Goal: Information Seeking & Learning: Check status

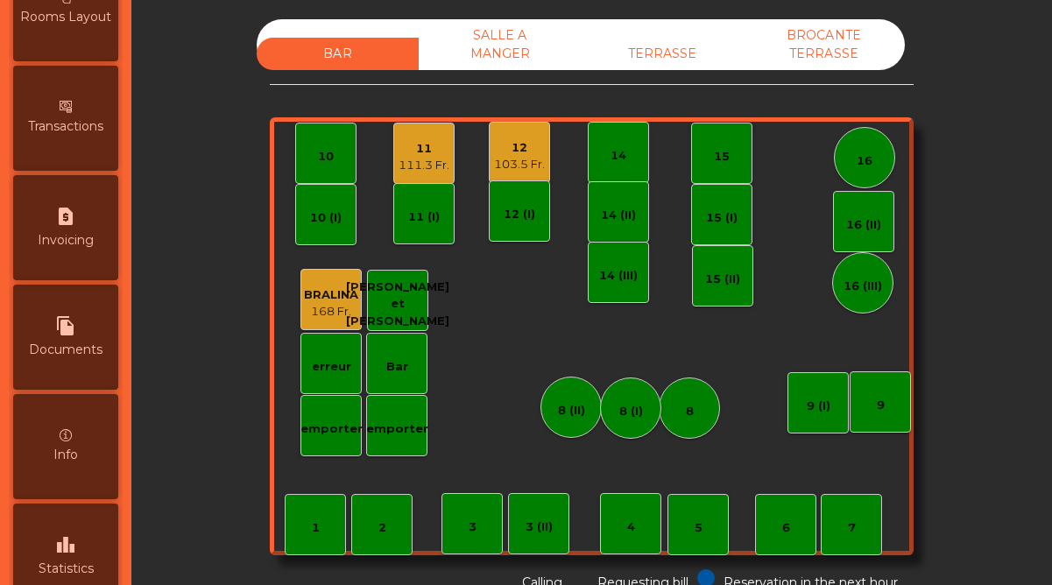
scroll to position [903, 0]
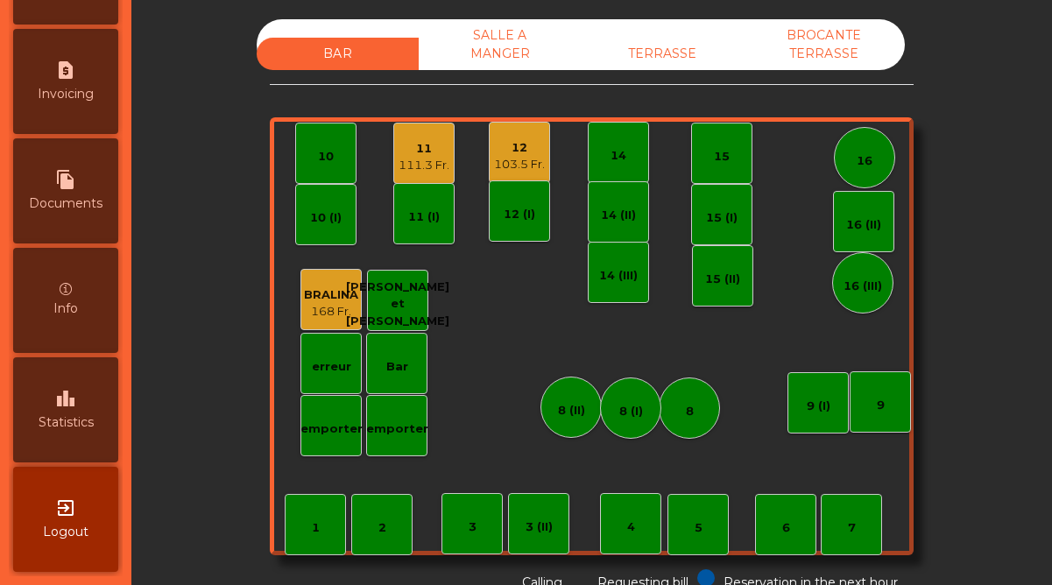
click at [99, 419] on div "leaderboard Statistics" at bounding box center [65, 409] width 105 height 105
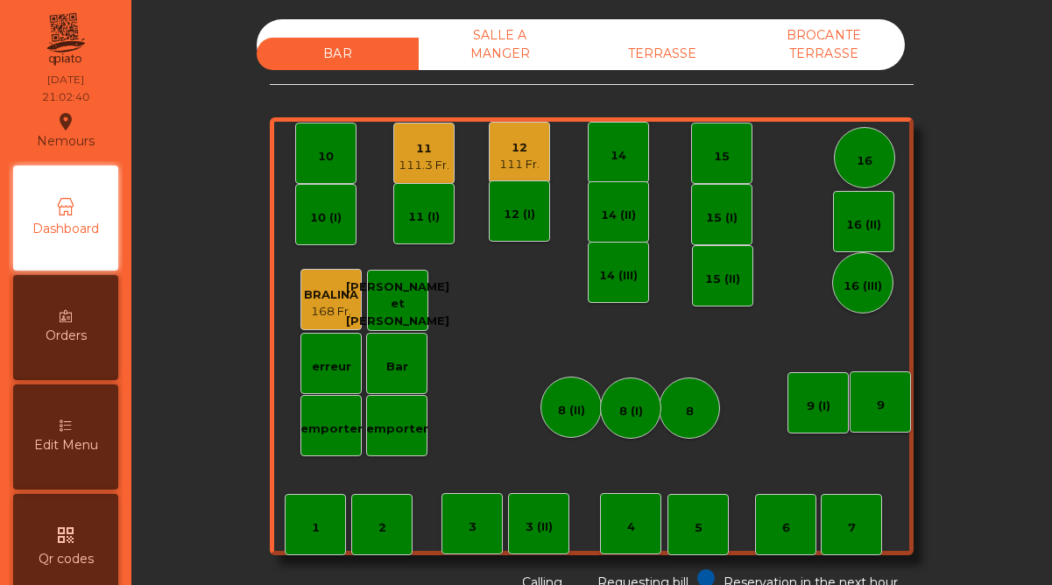
click at [505, 44] on div "SALLE A MANGER" at bounding box center [500, 44] width 162 height 51
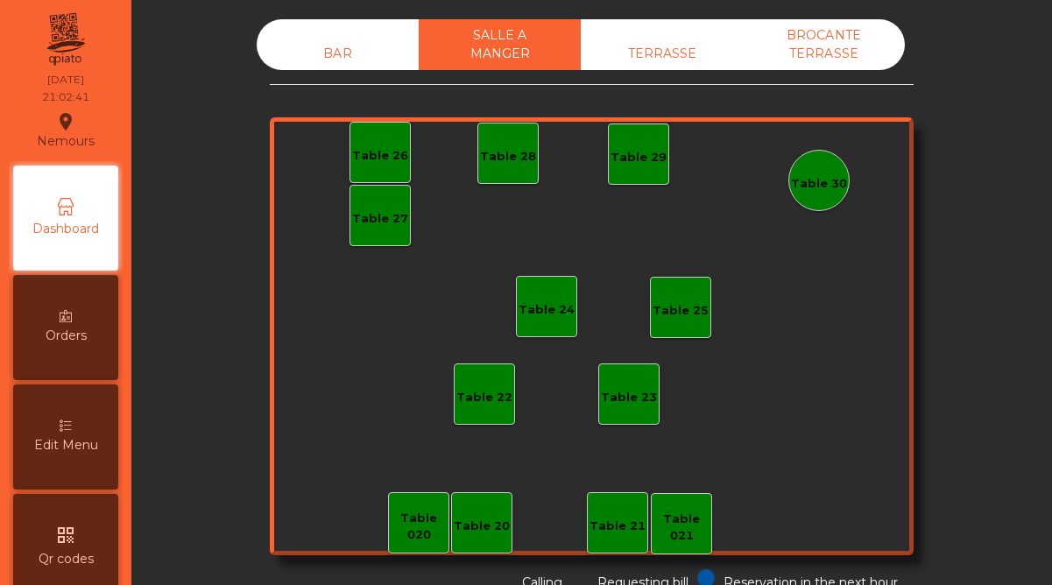
click at [664, 53] on div "TERRASSE" at bounding box center [662, 54] width 162 height 32
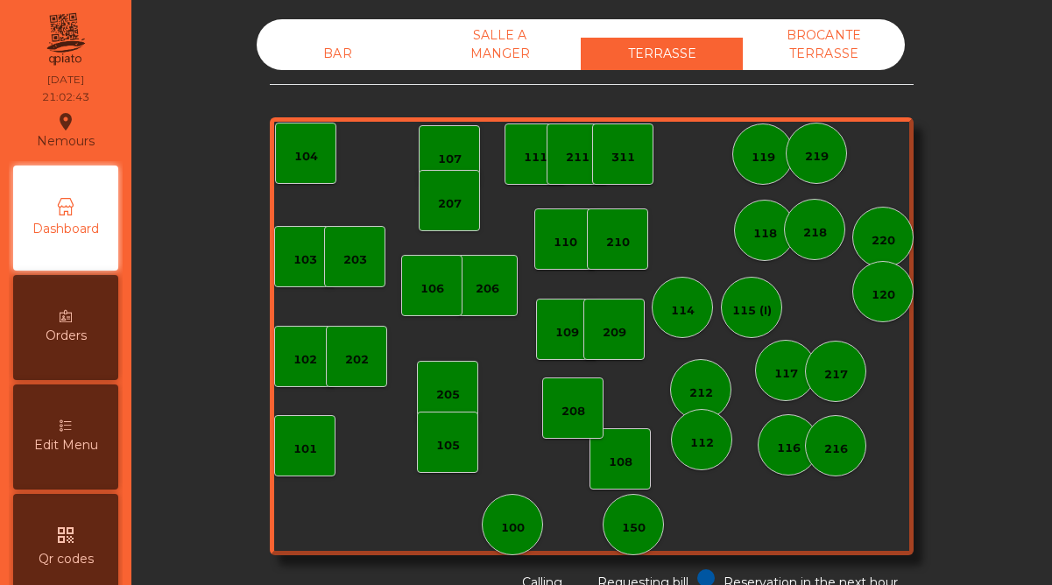
click at [810, 45] on div "BROCANTE TERRASSE" at bounding box center [824, 44] width 162 height 51
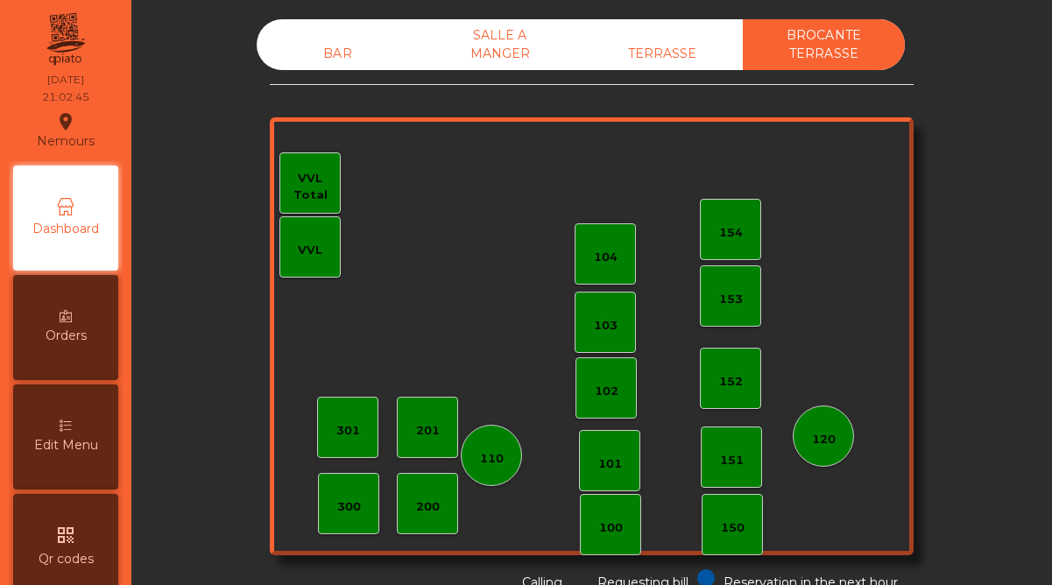
click at [335, 52] on div "BAR" at bounding box center [338, 54] width 162 height 32
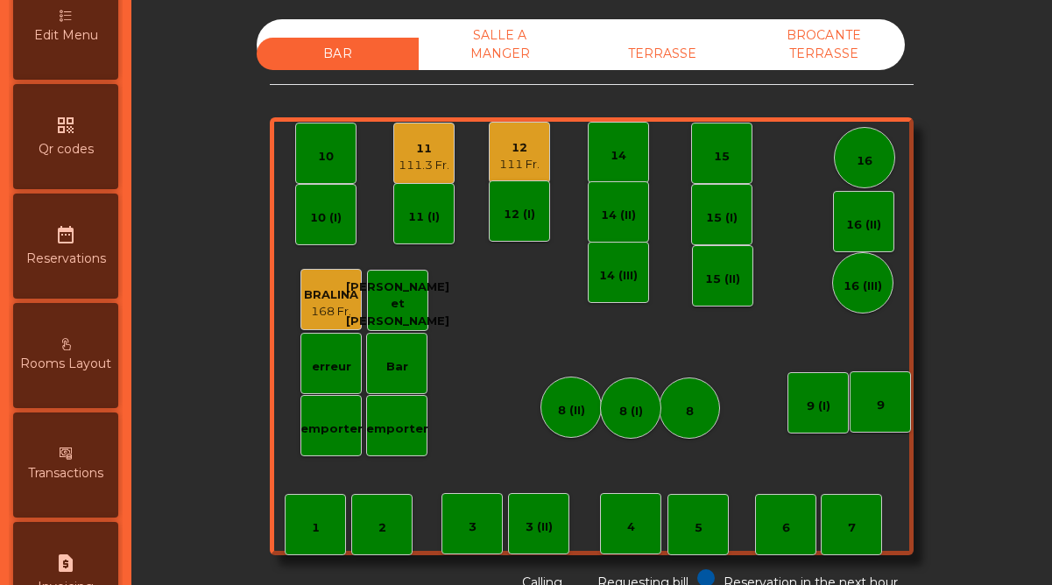
scroll to position [903, 0]
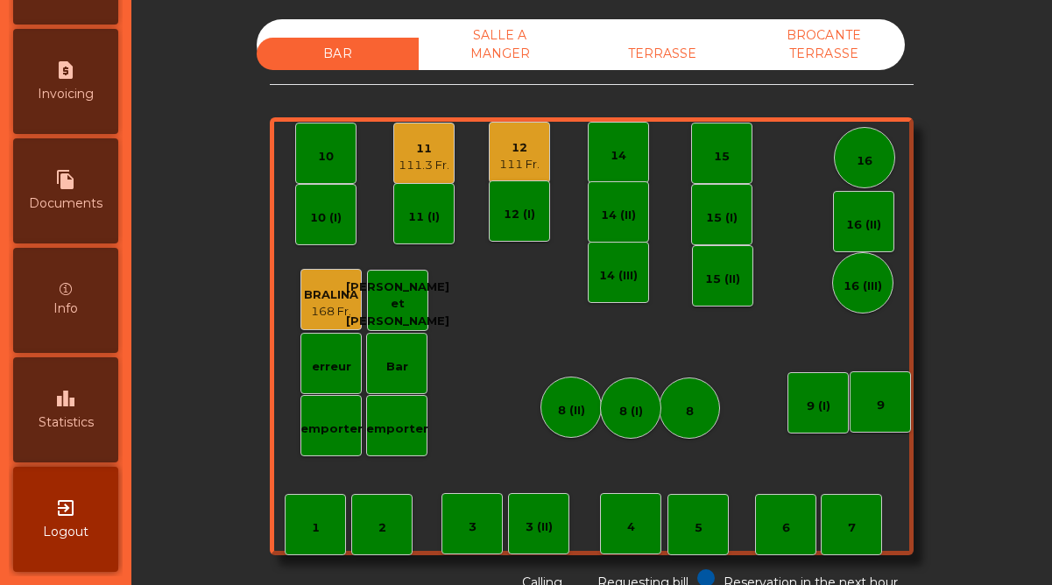
click at [448, 142] on div "11" at bounding box center [423, 149] width 51 height 18
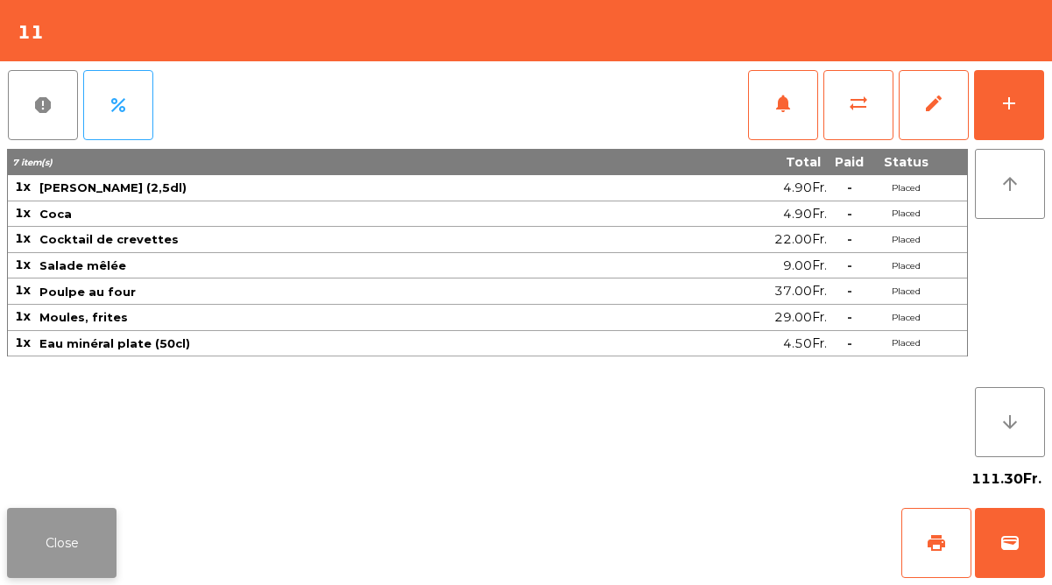
click at [62, 552] on button "Close" at bounding box center [61, 543] width 109 height 70
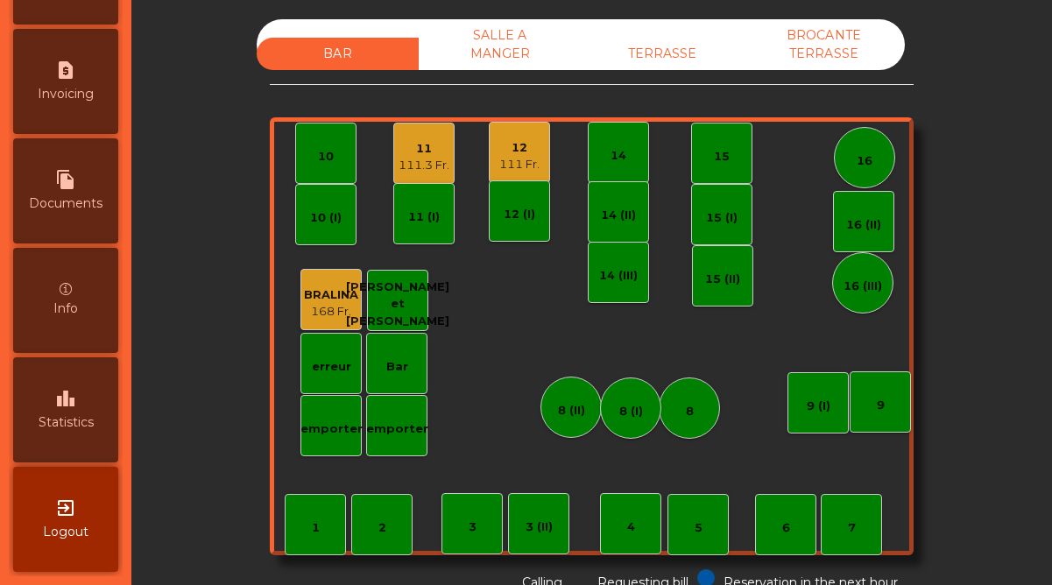
click at [515, 145] on div "12" at bounding box center [519, 148] width 40 height 18
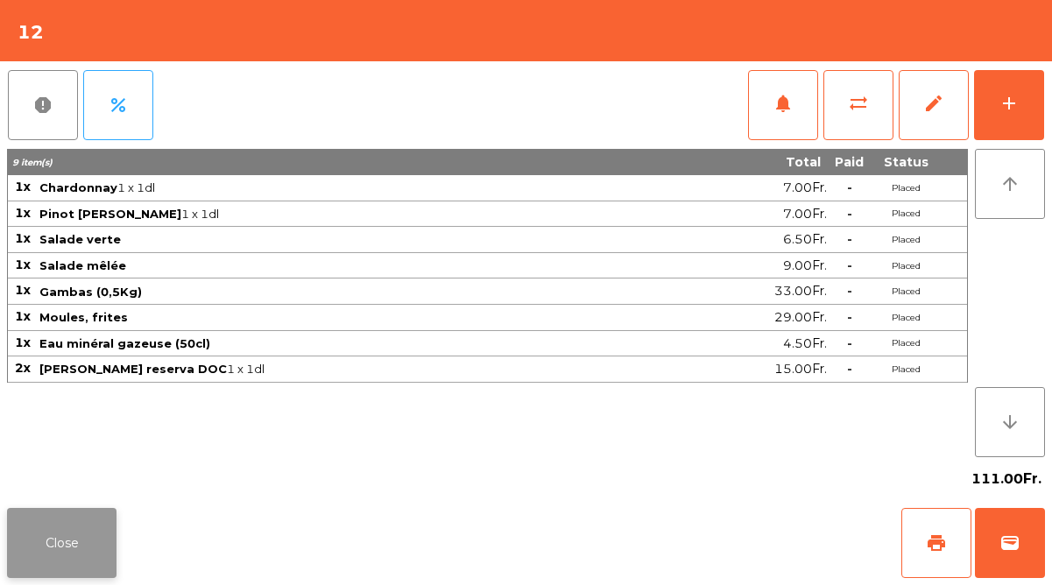
click at [81, 555] on button "Close" at bounding box center [61, 543] width 109 height 70
